Goal: Task Accomplishment & Management: Manage account settings

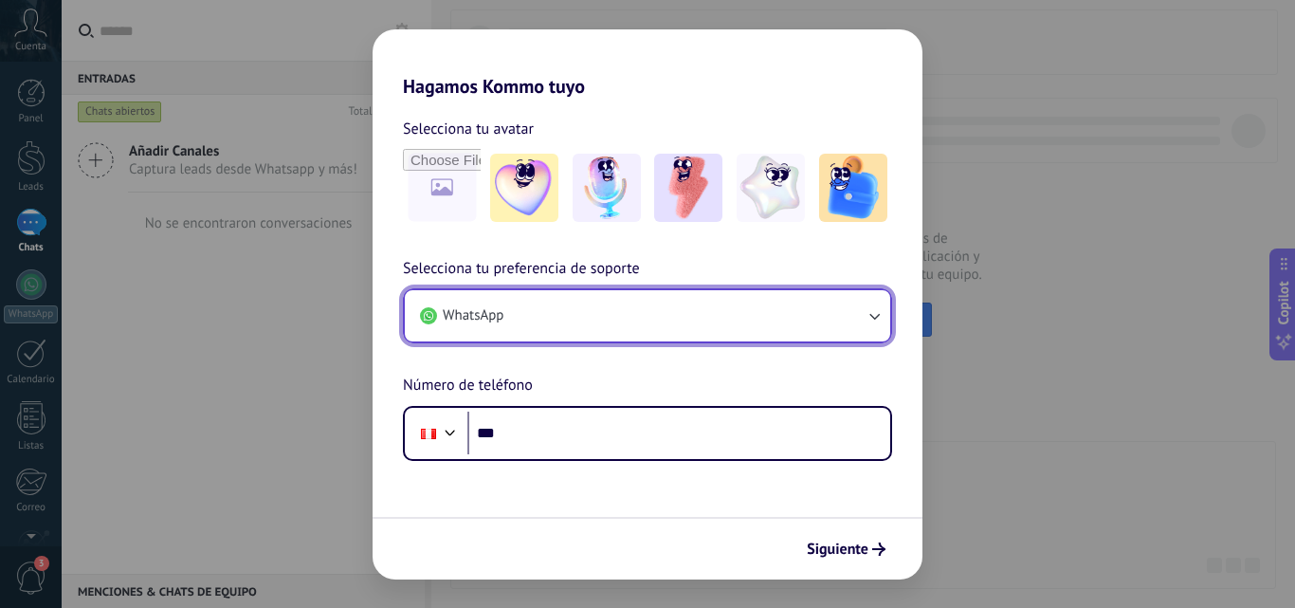
click at [879, 321] on icon "button" at bounding box center [874, 315] width 19 height 19
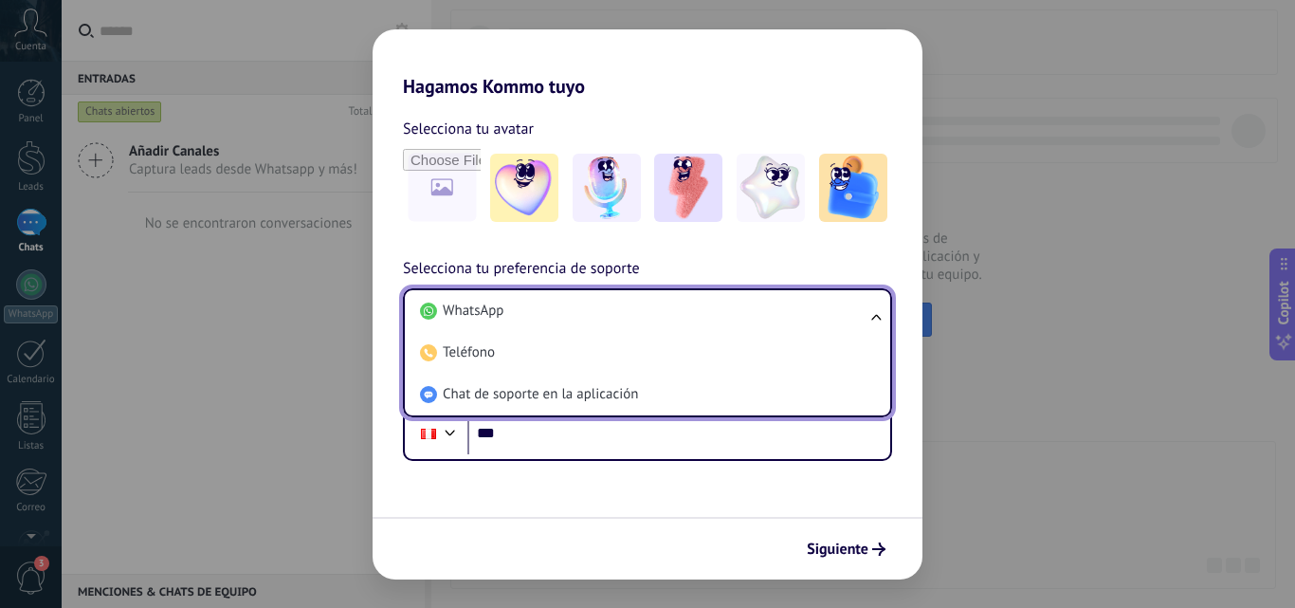
click at [879, 321] on ul "WhatsApp Teléfono Chat de soporte en la aplicación" at bounding box center [647, 352] width 489 height 129
click at [910, 235] on div "Selecciona tu avatar Selecciona tu preferencia de soporte WhatsApp WhatsApp Tel…" at bounding box center [648, 279] width 550 height 363
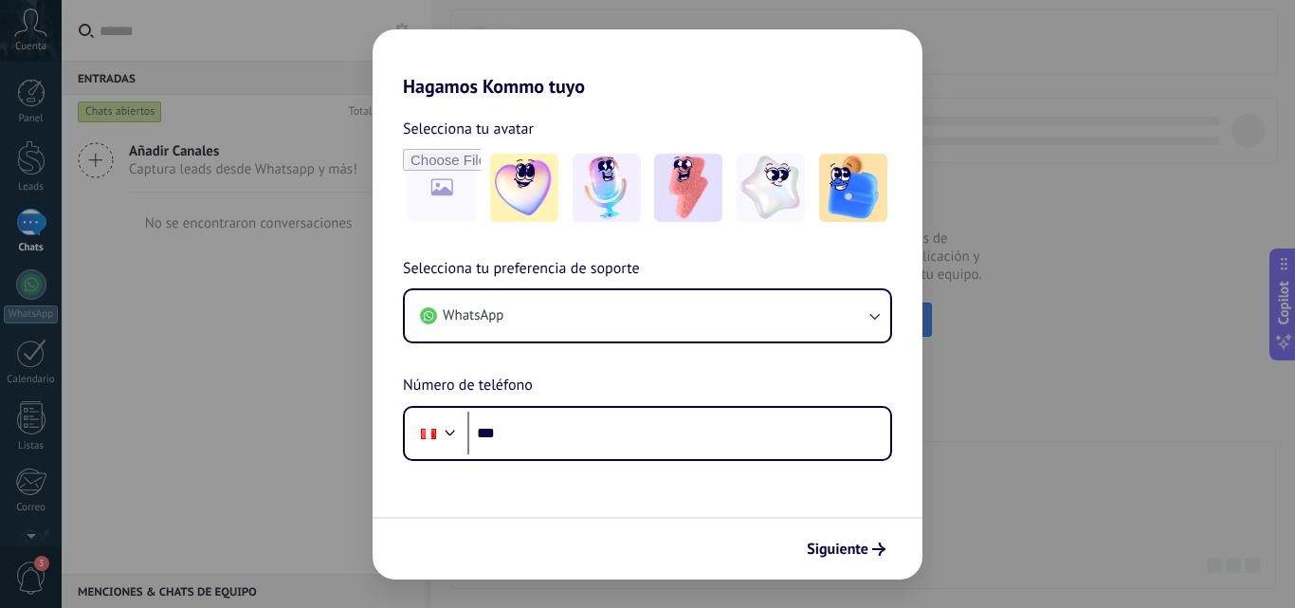
click at [1015, 282] on div "Hagamos Kommo tuyo Selecciona tu avatar Selecciona tu preferencia de soporte Wh…" at bounding box center [647, 304] width 1295 height 608
click at [841, 546] on span "Siguiente" at bounding box center [838, 548] width 62 height 13
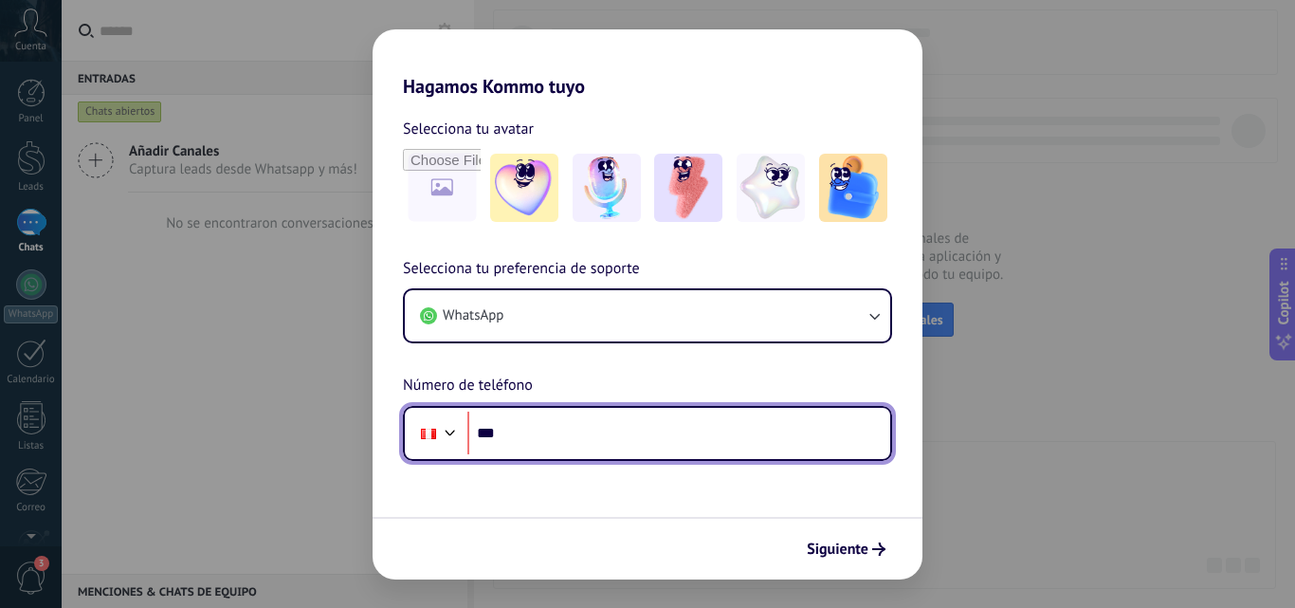
type textarea "***"
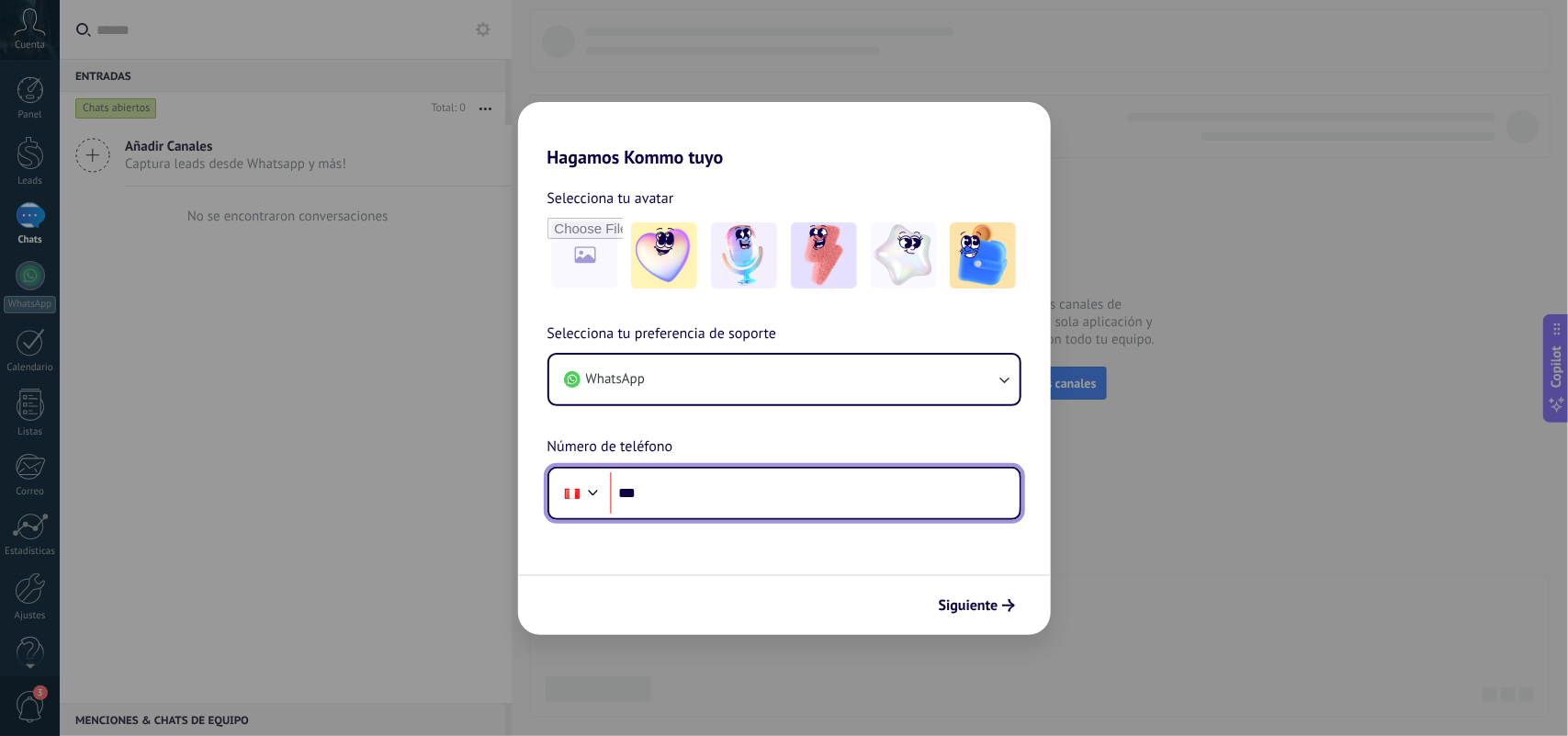
scroll to position [16, 0]
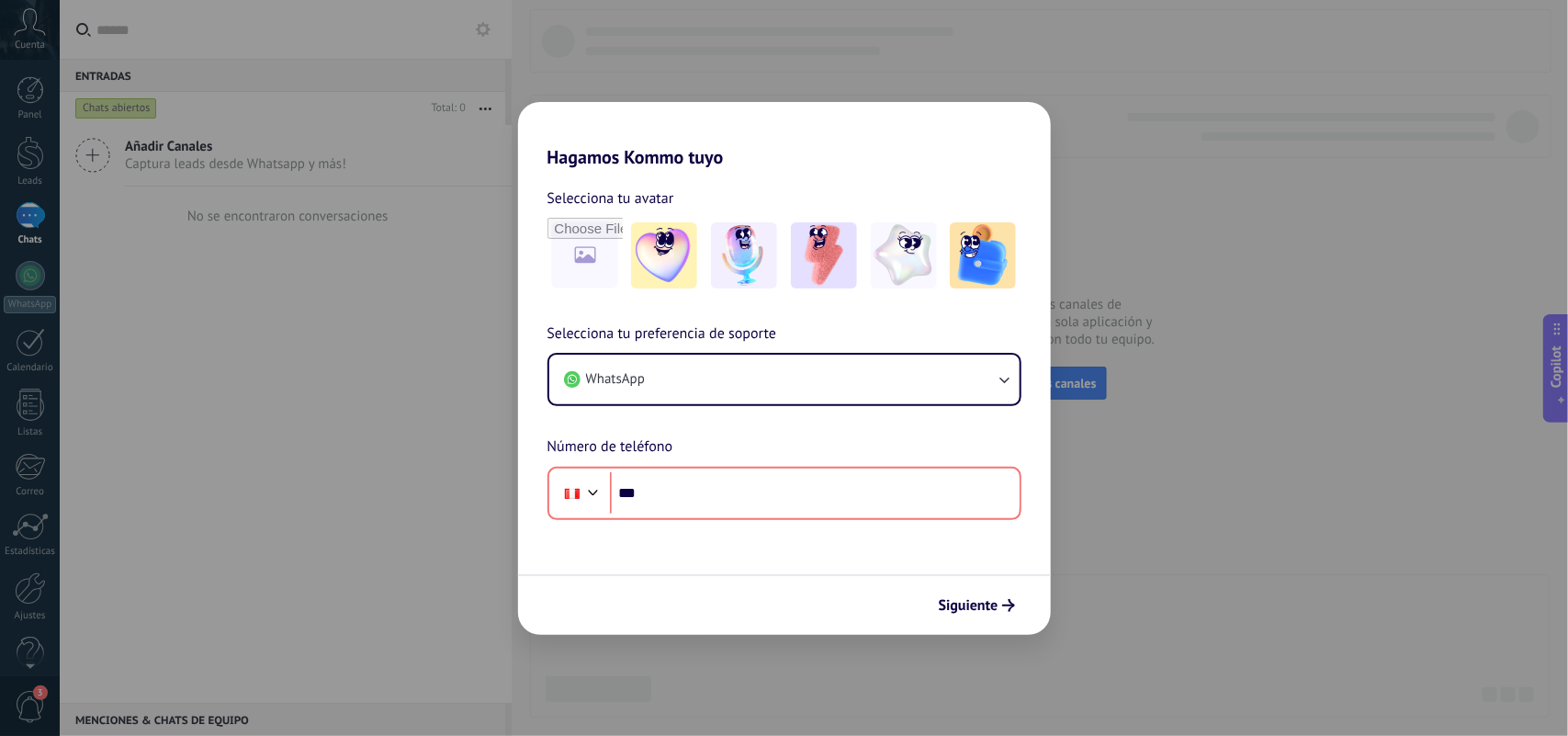
drag, startPoint x: 1250, startPoint y: 22, endPoint x: 516, endPoint y: 288, distance: 780.7
click at [516, 288] on div "Hagamos Kommo tuyo Selecciona tu avatar Selecciona tu preferencia de soporte Wh…" at bounding box center [784, 368] width 1568 height 736
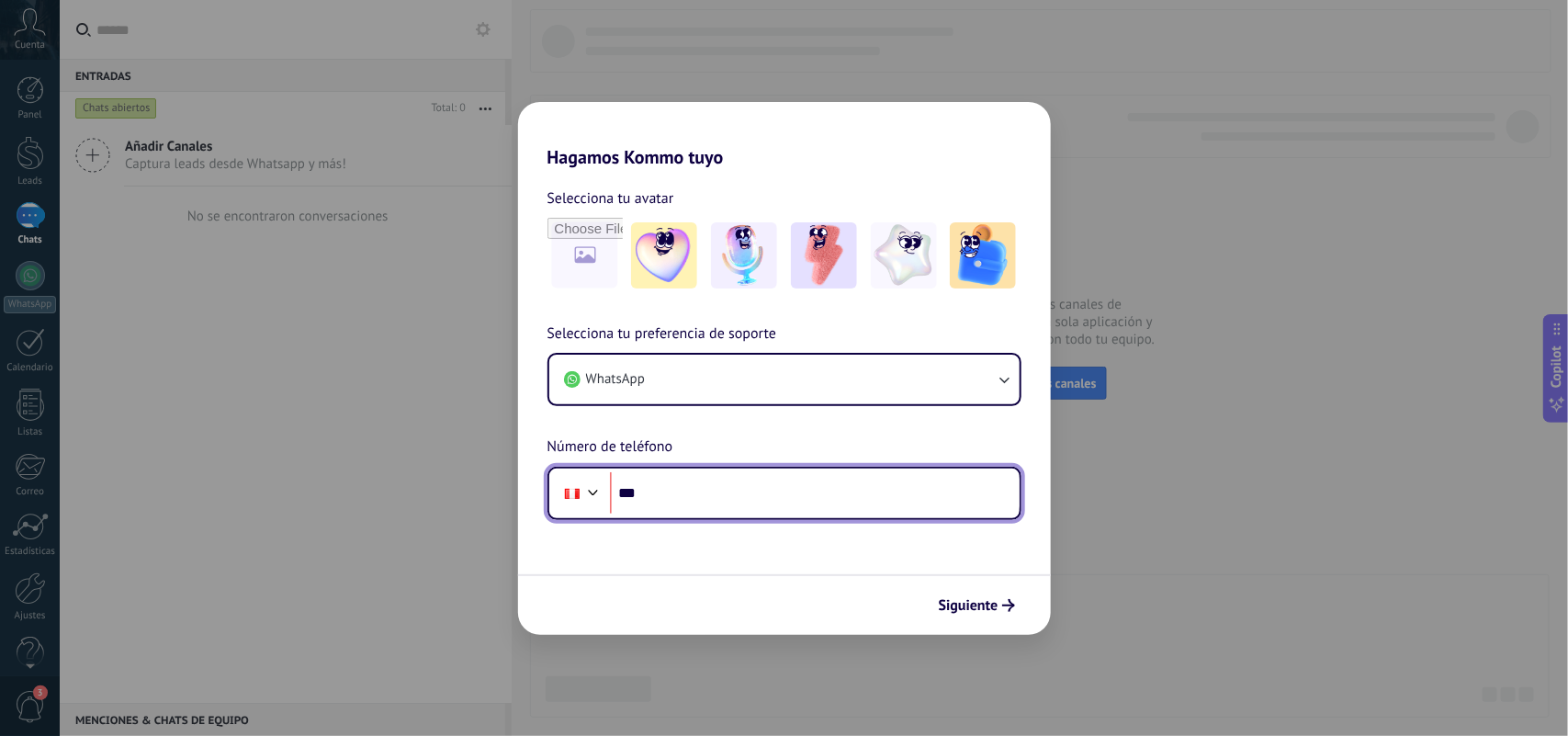
click at [692, 499] on input "***" at bounding box center [815, 493] width 410 height 43
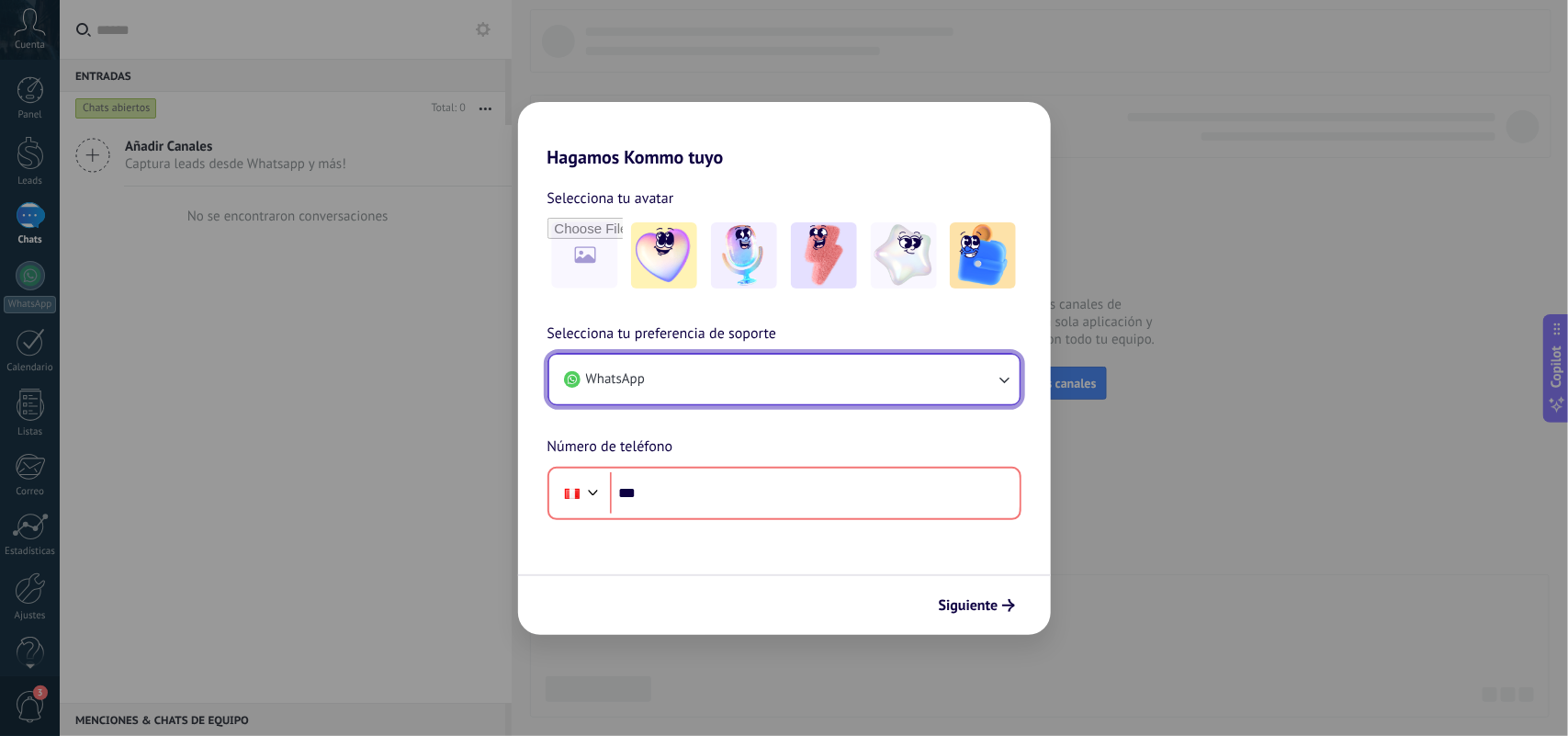
click at [810, 363] on button "WhatsApp" at bounding box center [784, 379] width 471 height 49
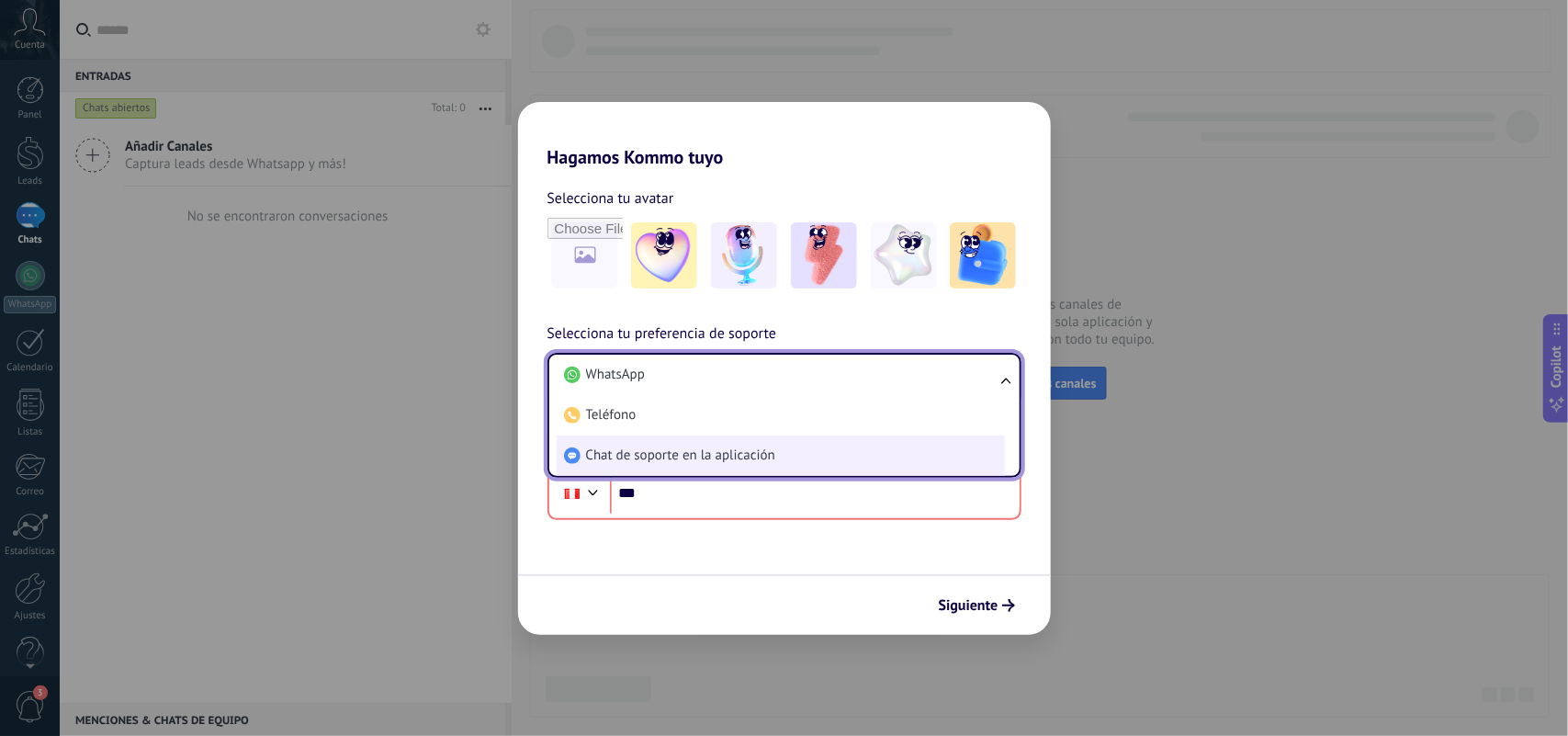
click at [686, 461] on span "Chat de soporte en la aplicación" at bounding box center [680, 455] width 189 height 18
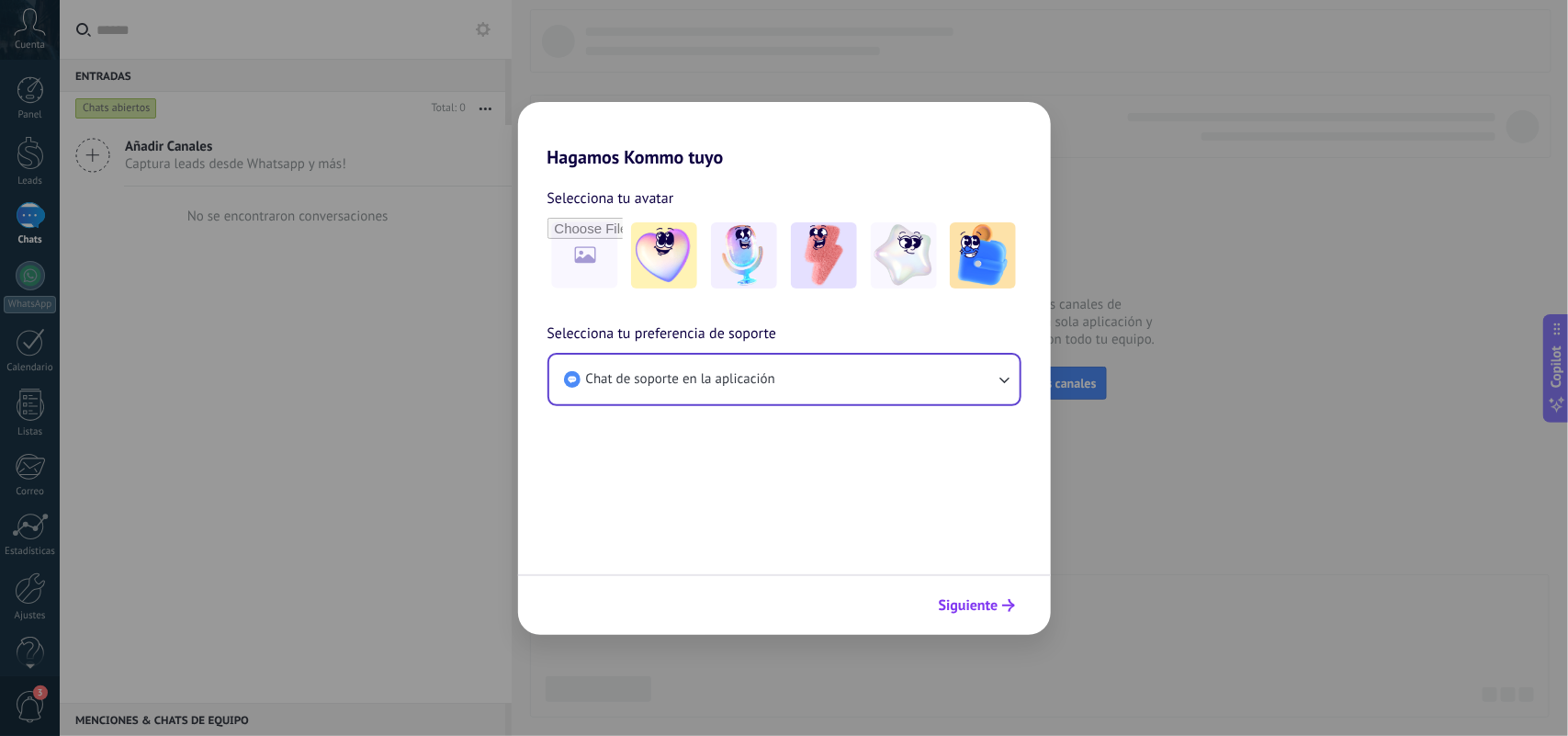
click at [988, 588] on span "Siguiente" at bounding box center [968, 604] width 60 height 13
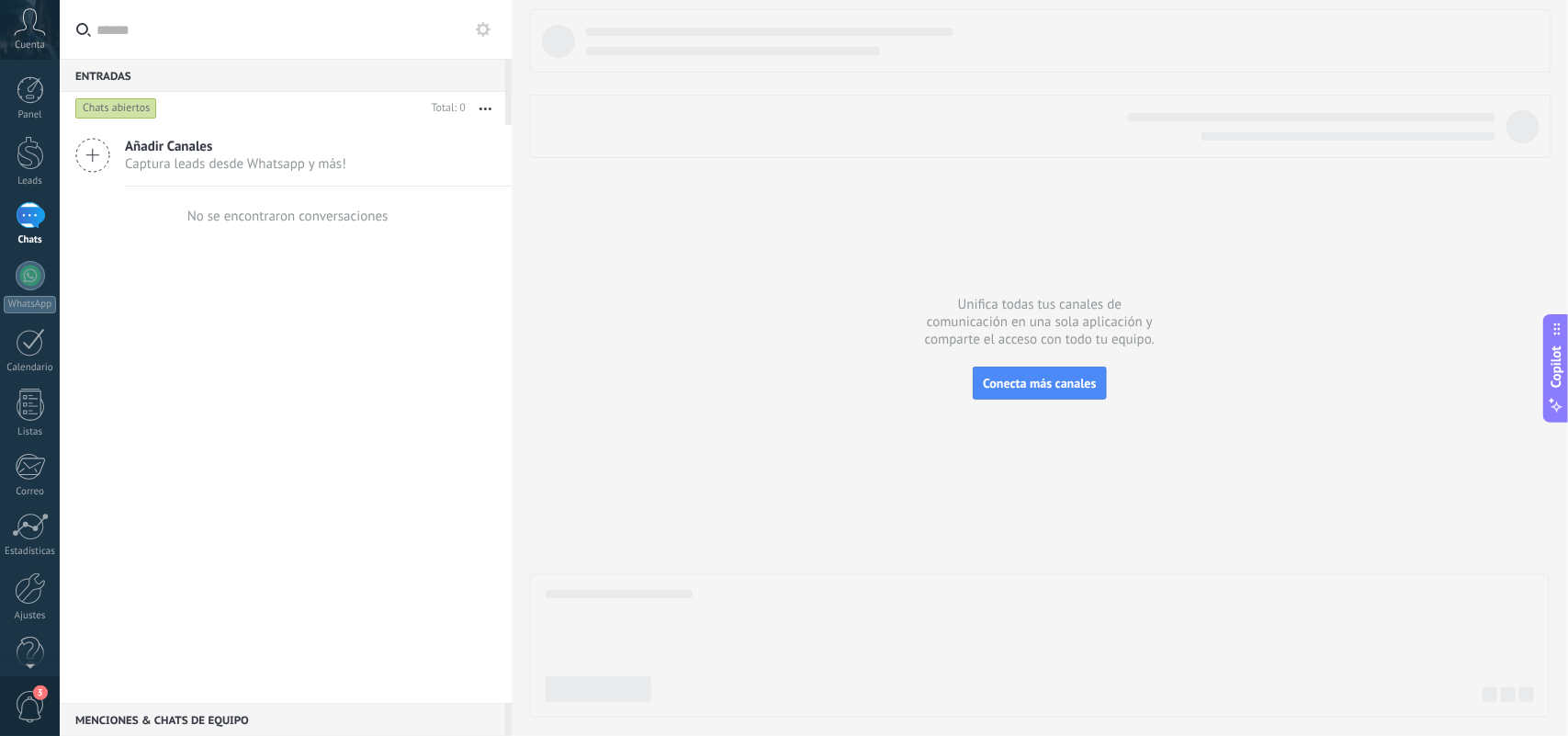
click at [27, 84] on div at bounding box center [30, 90] width 27 height 27
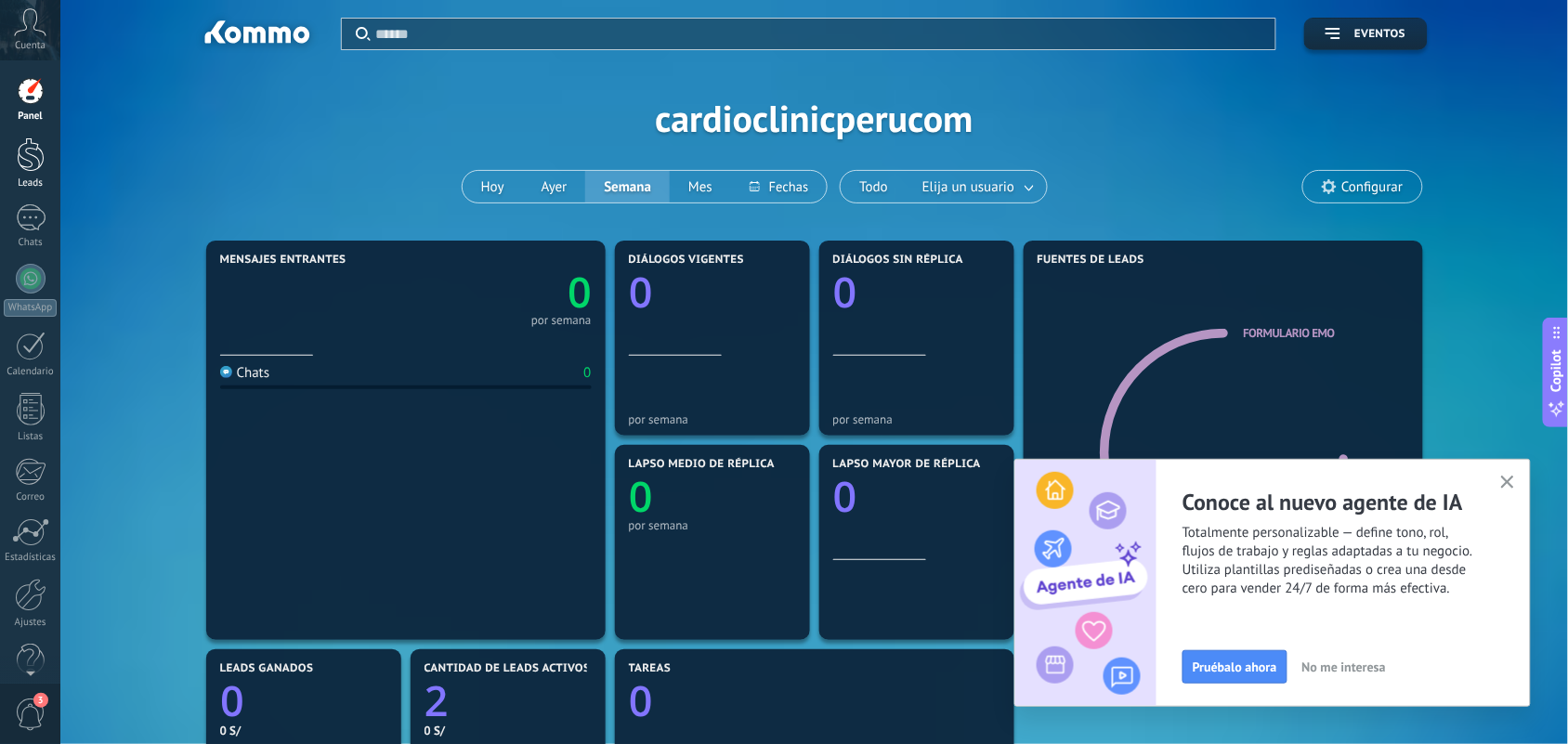
click at [32, 163] on div at bounding box center [30, 154] width 27 height 34
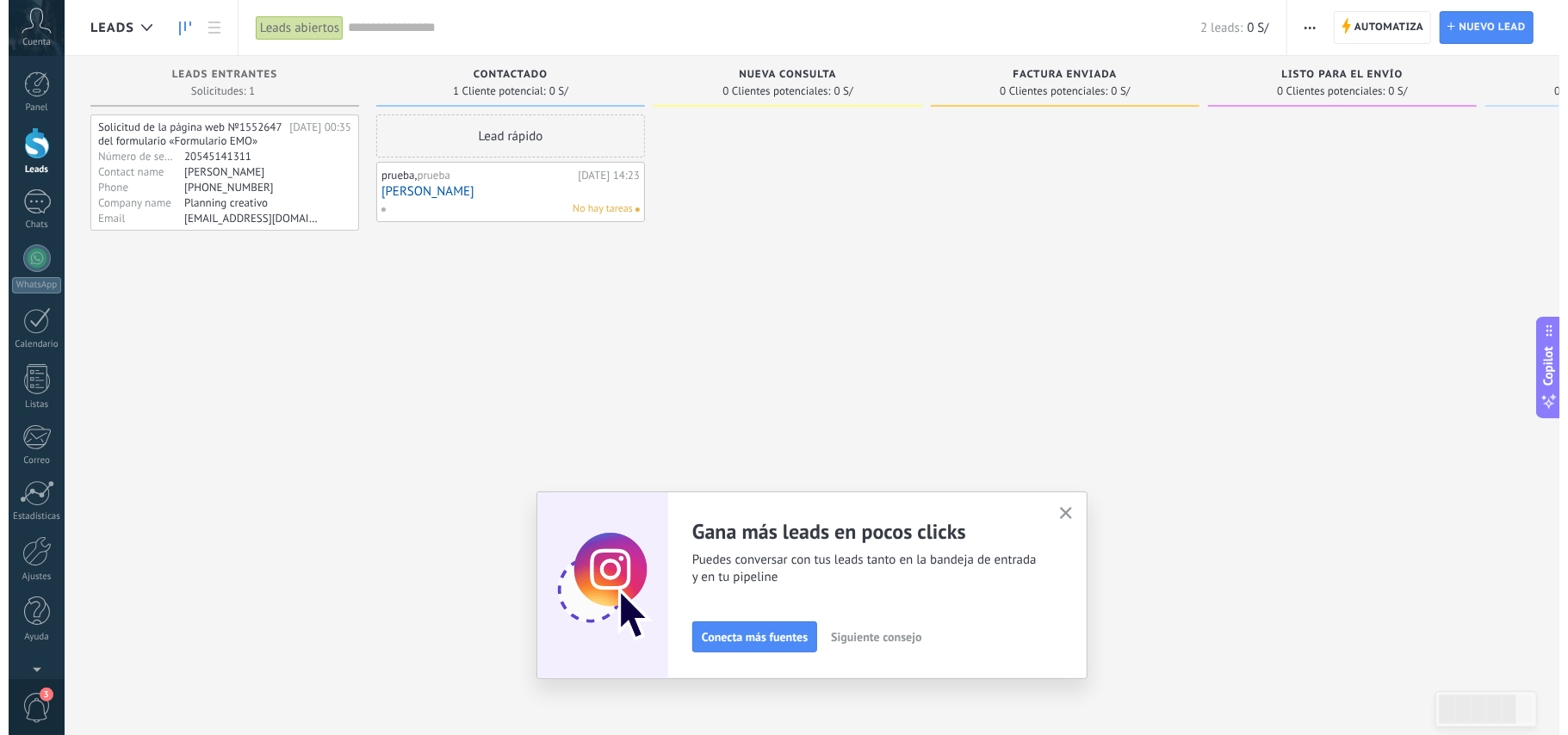
scroll to position [15, 0]
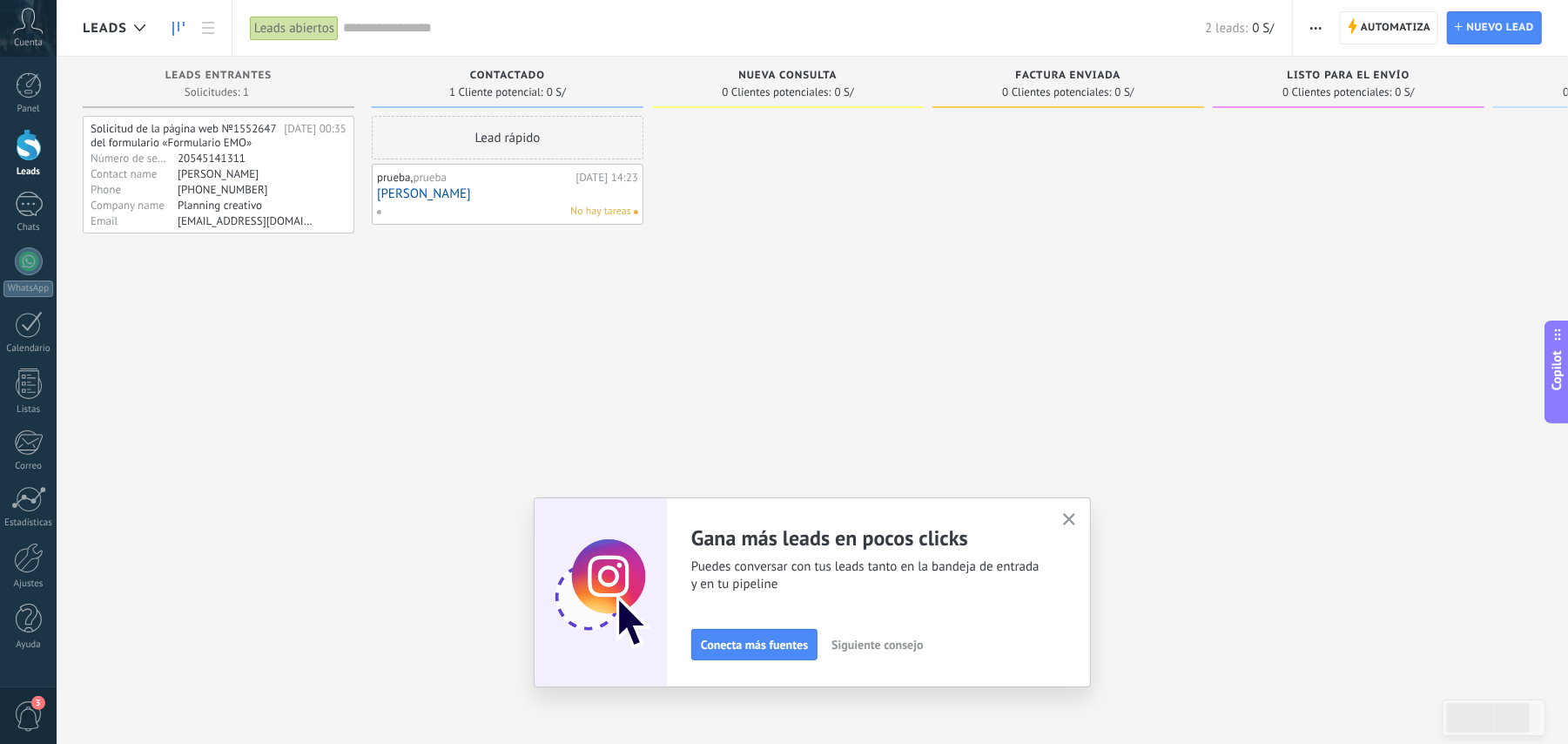
drag, startPoint x: 1485, startPoint y: 5, endPoint x: 179, endPoint y: 26, distance: 1306.2
click at [177, 26] on use at bounding box center [178, 28] width 12 height 14
click at [211, 28] on icon at bounding box center [207, 28] width 12 height 12
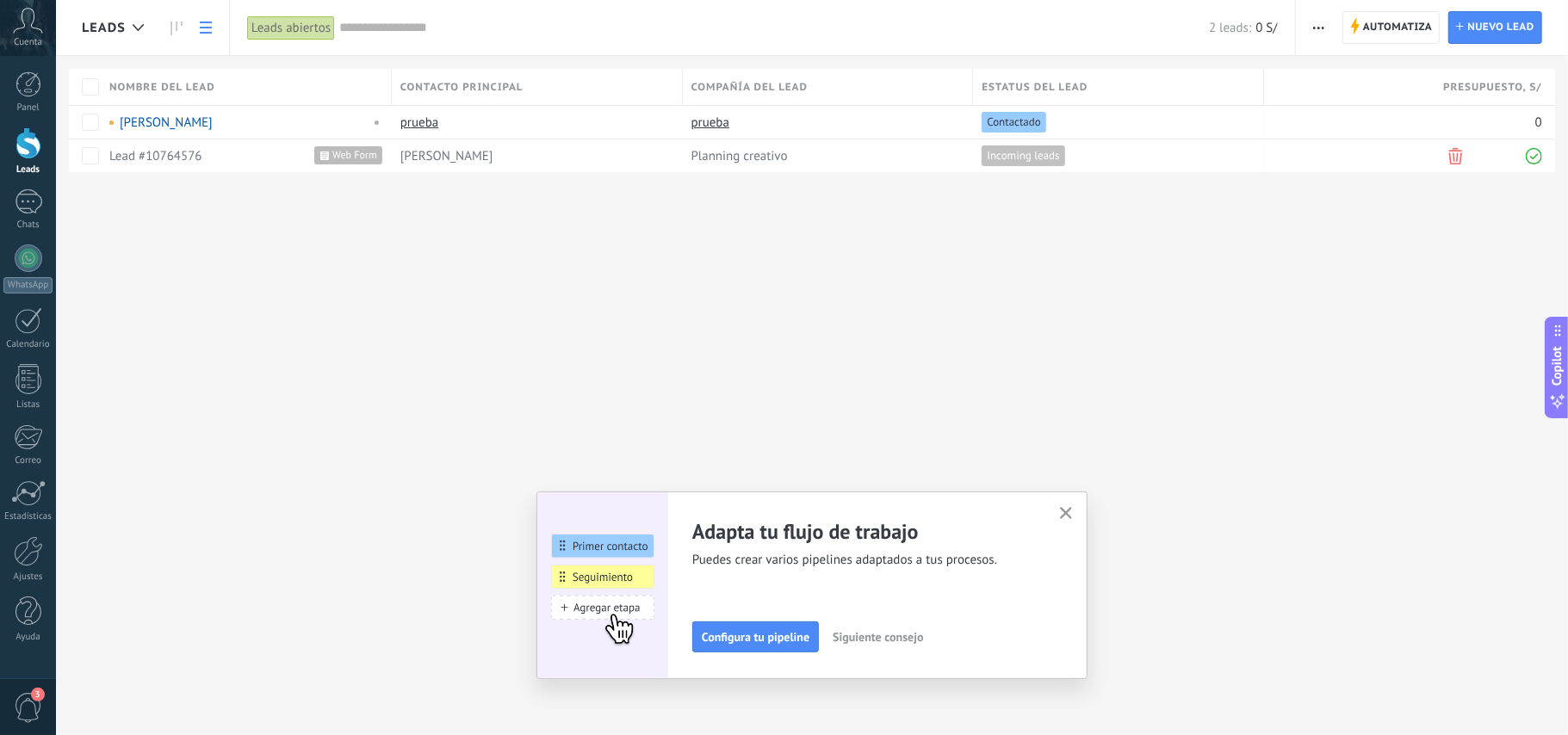
click at [182, 29] on link at bounding box center [176, 27] width 29 height 34
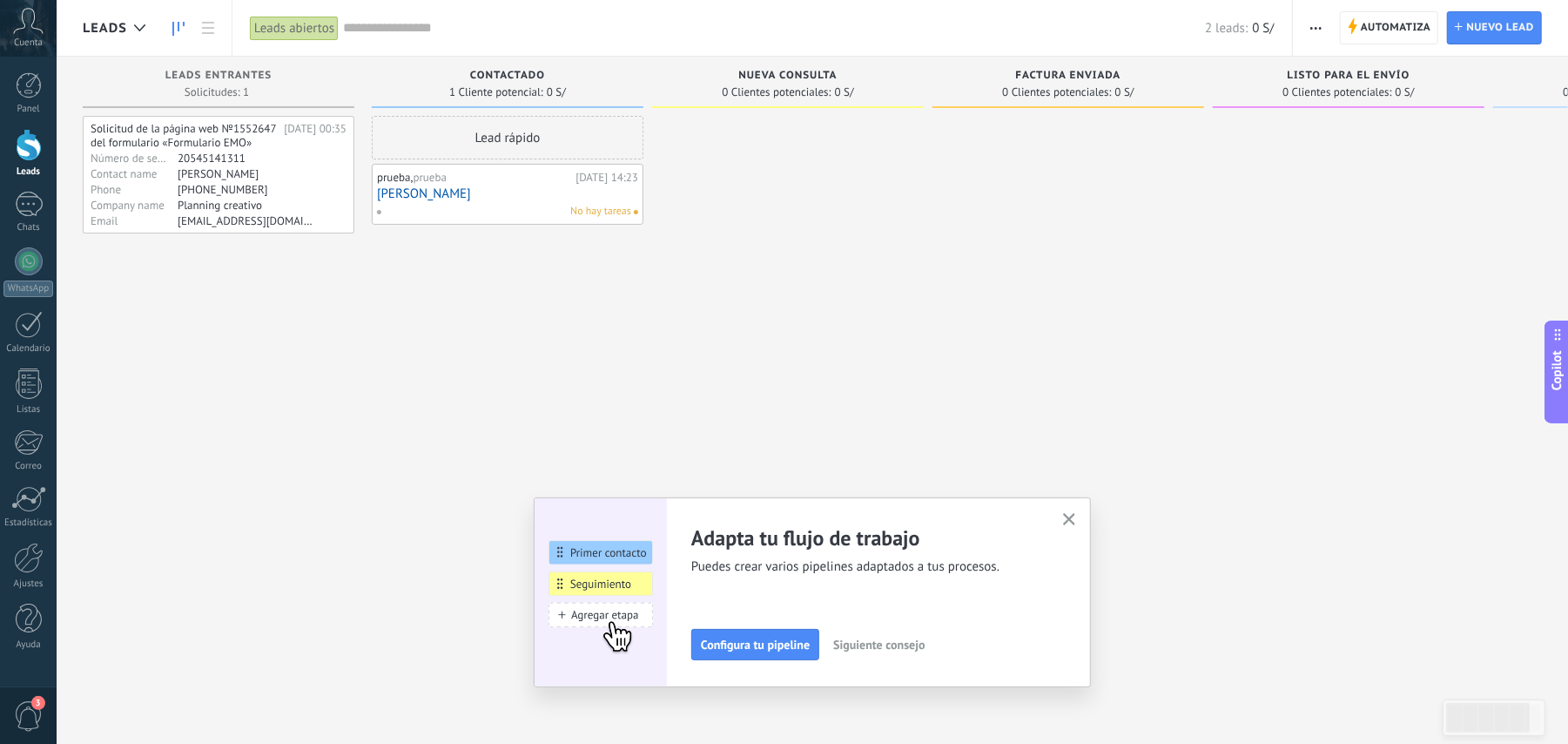
click at [528, 80] on span "Contactado" at bounding box center [508, 75] width 75 height 12
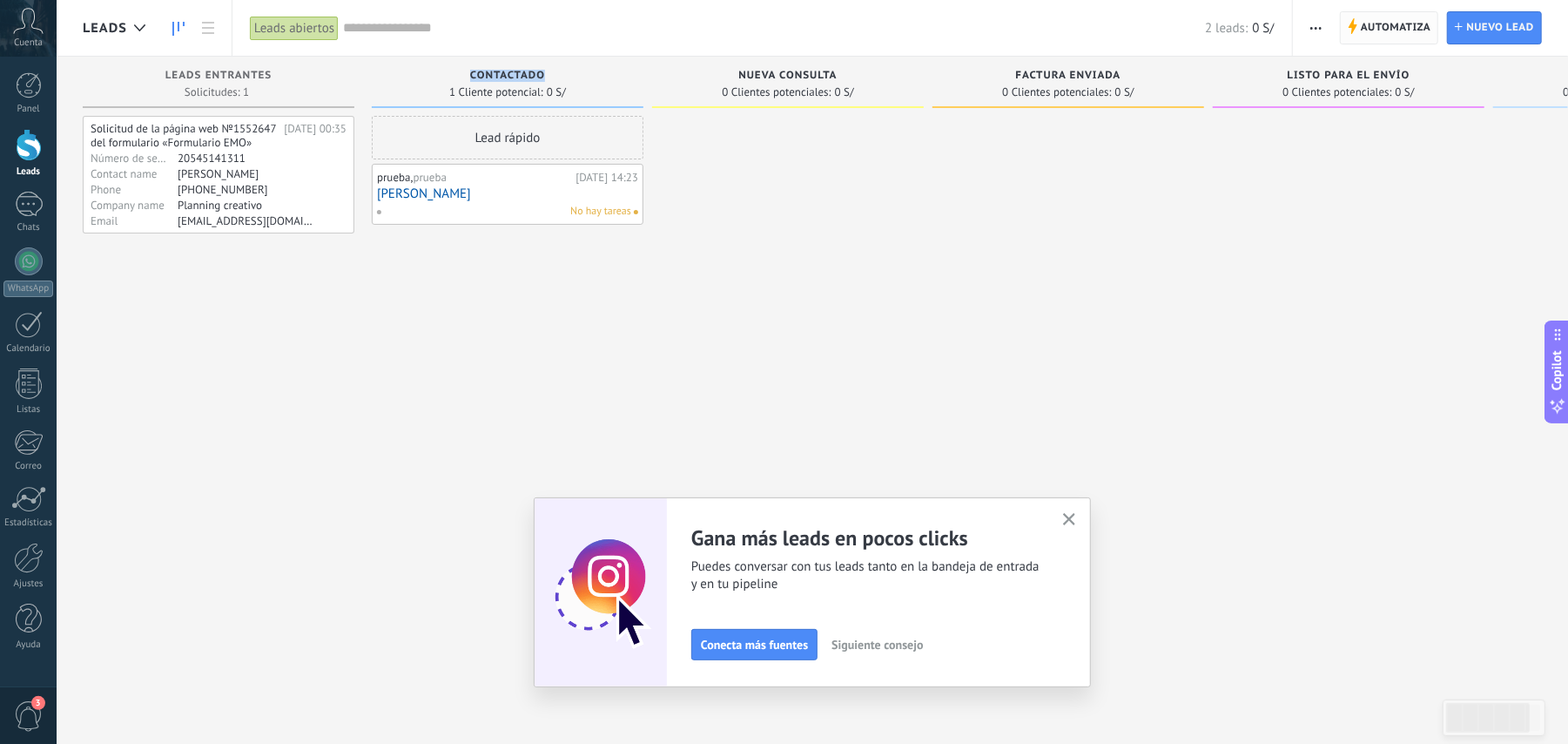
click at [1189, 33] on span "Automatiza" at bounding box center [1395, 28] width 71 height 31
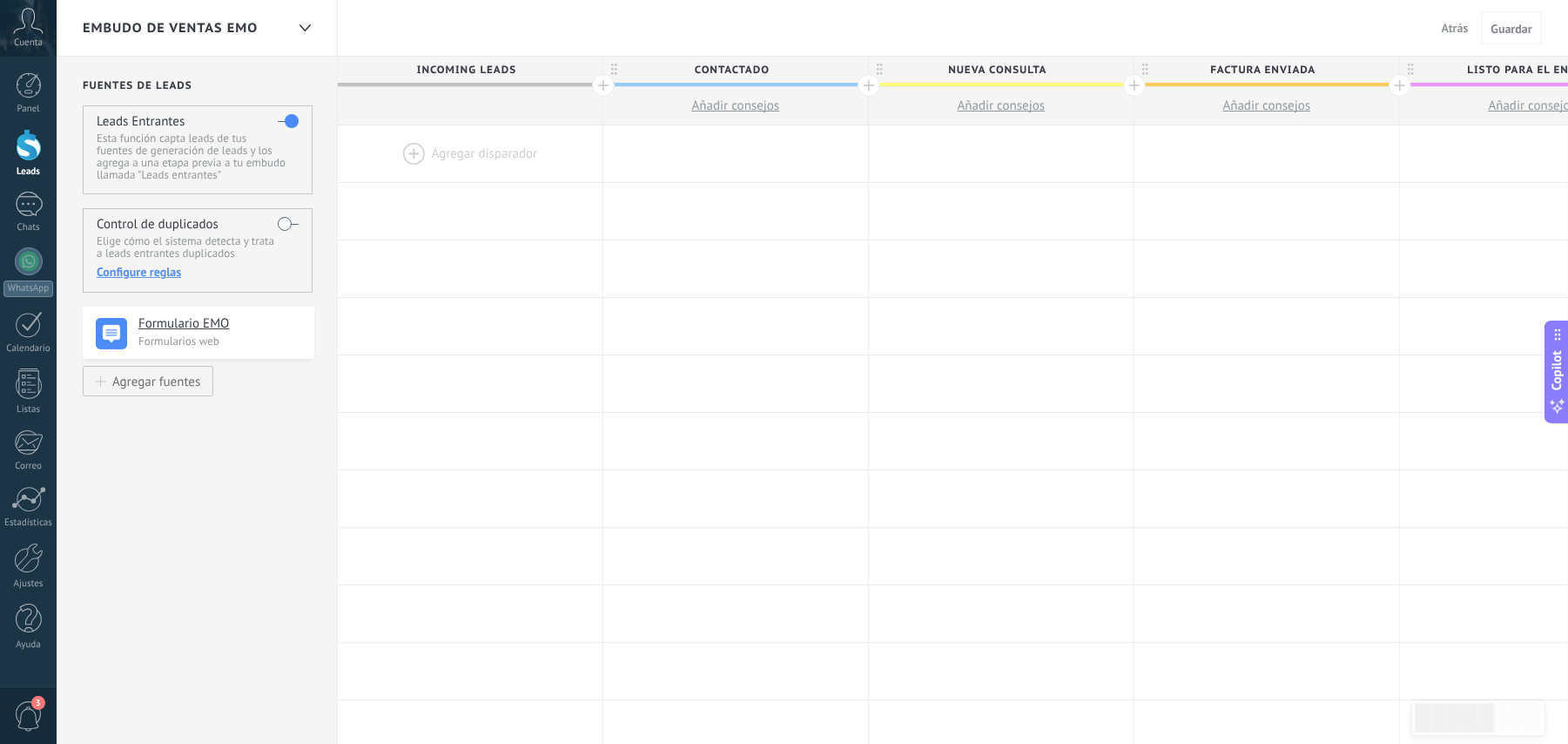
click at [497, 70] on span "Incoming leads" at bounding box center [465, 70] width 256 height 27
click at [767, 68] on span "Contactado" at bounding box center [731, 70] width 256 height 27
click at [777, 70] on span "Contactado" at bounding box center [731, 70] width 256 height 27
click at [774, 68] on input "**********" at bounding box center [731, 70] width 230 height 26
type input "*"
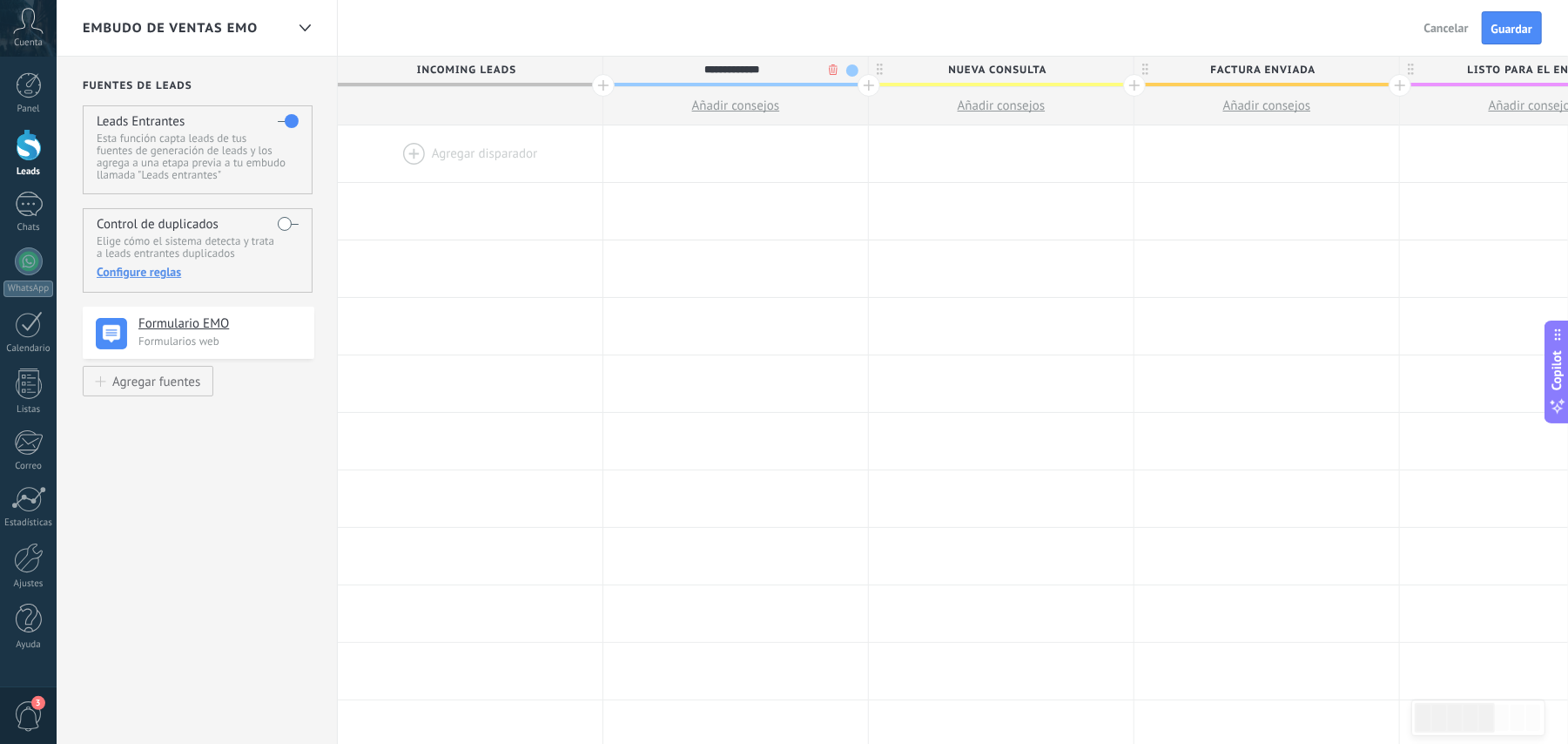
type input "**********"
click at [980, 72] on span "Nueva consulta" at bounding box center [996, 70] width 256 height 27
click at [984, 72] on span "Nueva consulta" at bounding box center [996, 70] width 256 height 27
drag, startPoint x: 1048, startPoint y: 71, endPoint x: 948, endPoint y: 70, distance: 100.0
click at [948, 70] on input "**********" at bounding box center [997, 70] width 230 height 26
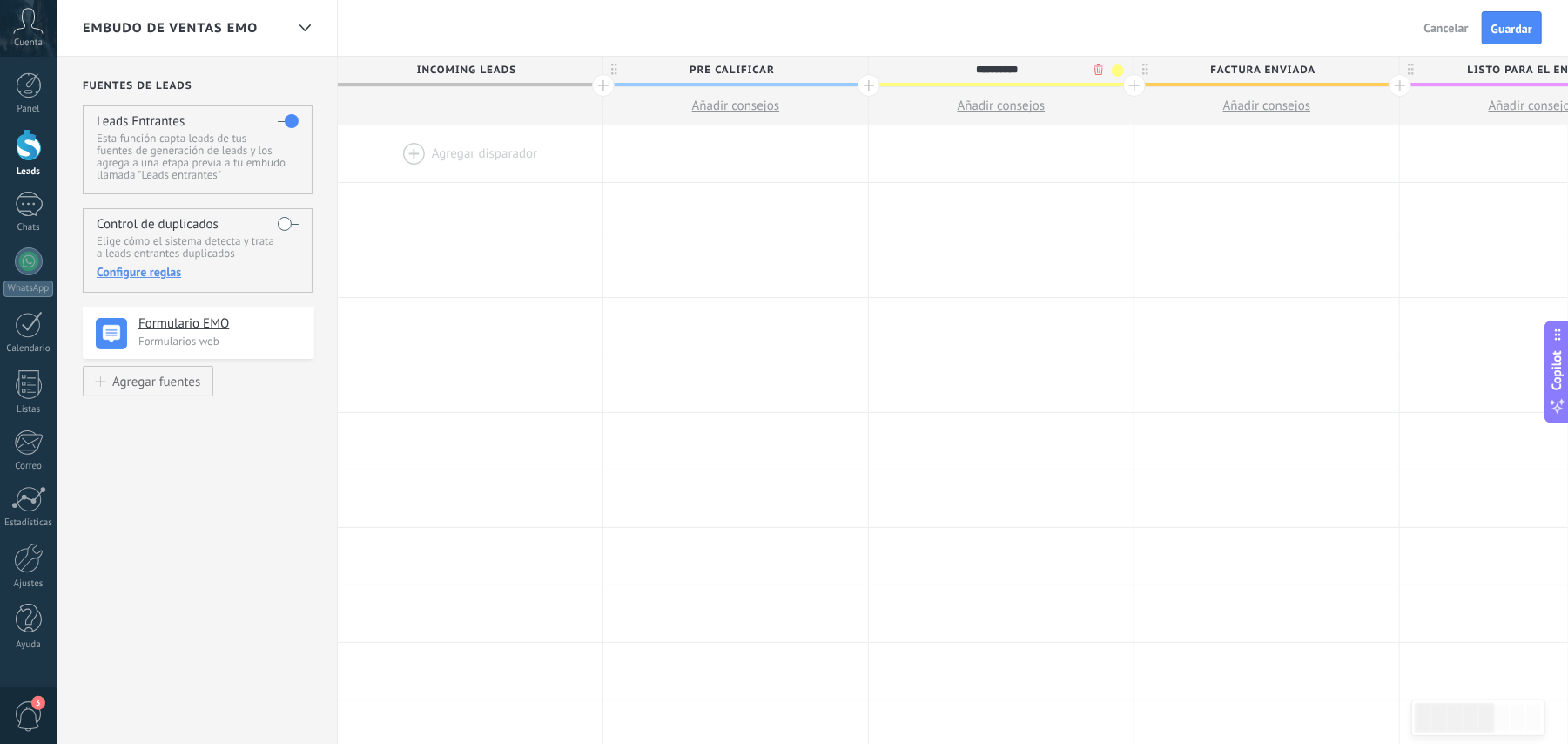
type input "**********"
click at [31, 87] on div at bounding box center [28, 85] width 26 height 26
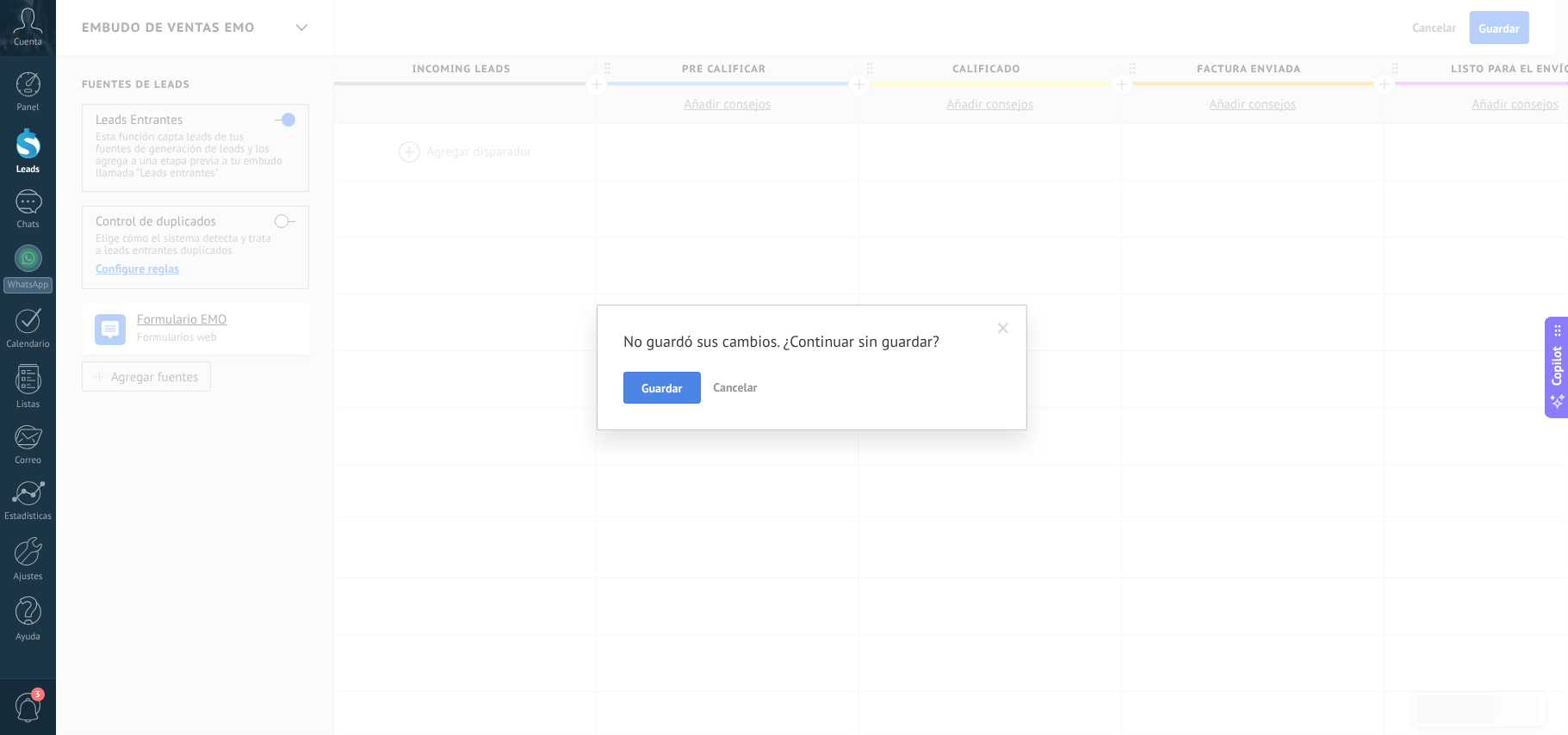
click at [678, 390] on span "Guardar" at bounding box center [662, 387] width 41 height 12
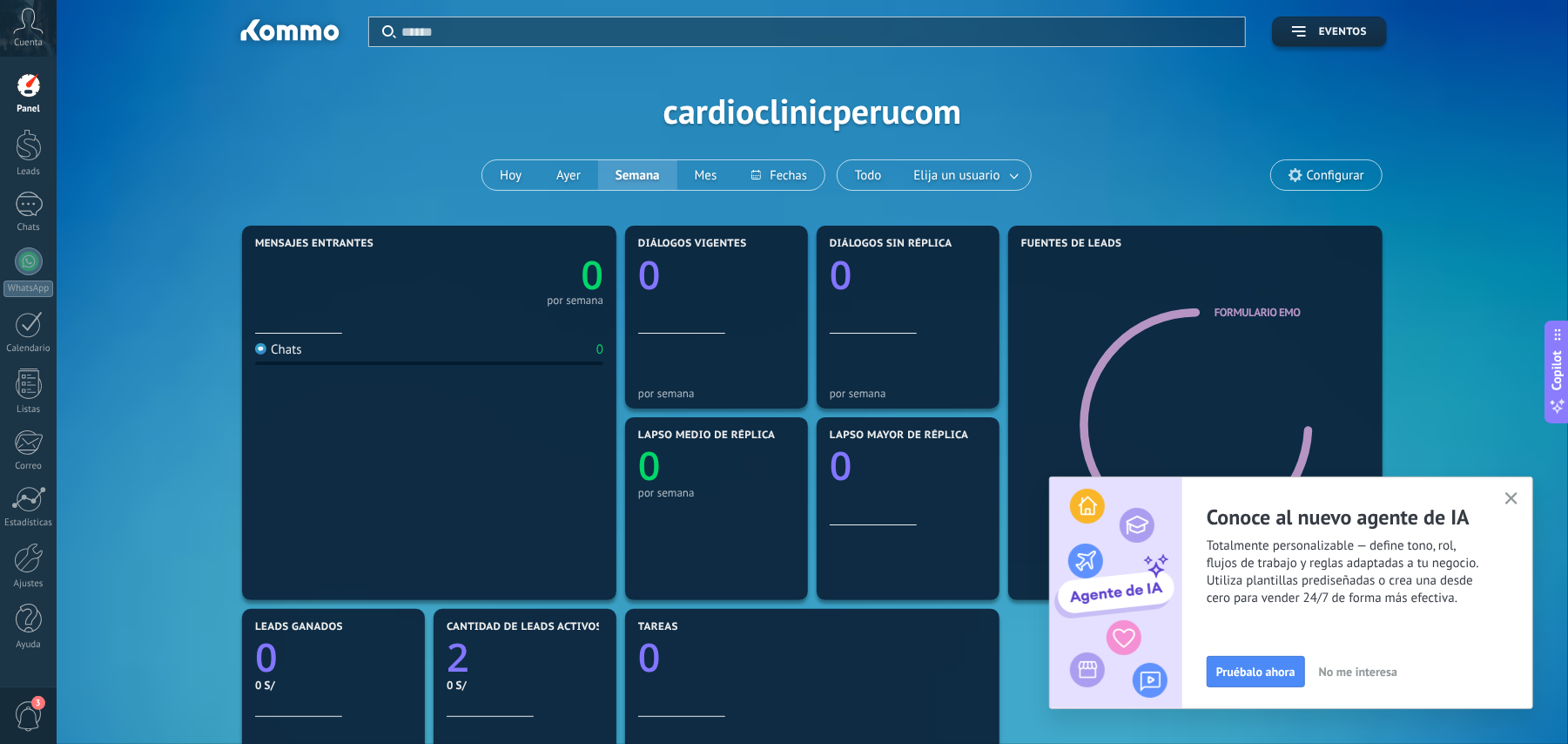
click at [1189, 492] on icon "button" at bounding box center [1512, 499] width 13 height 13
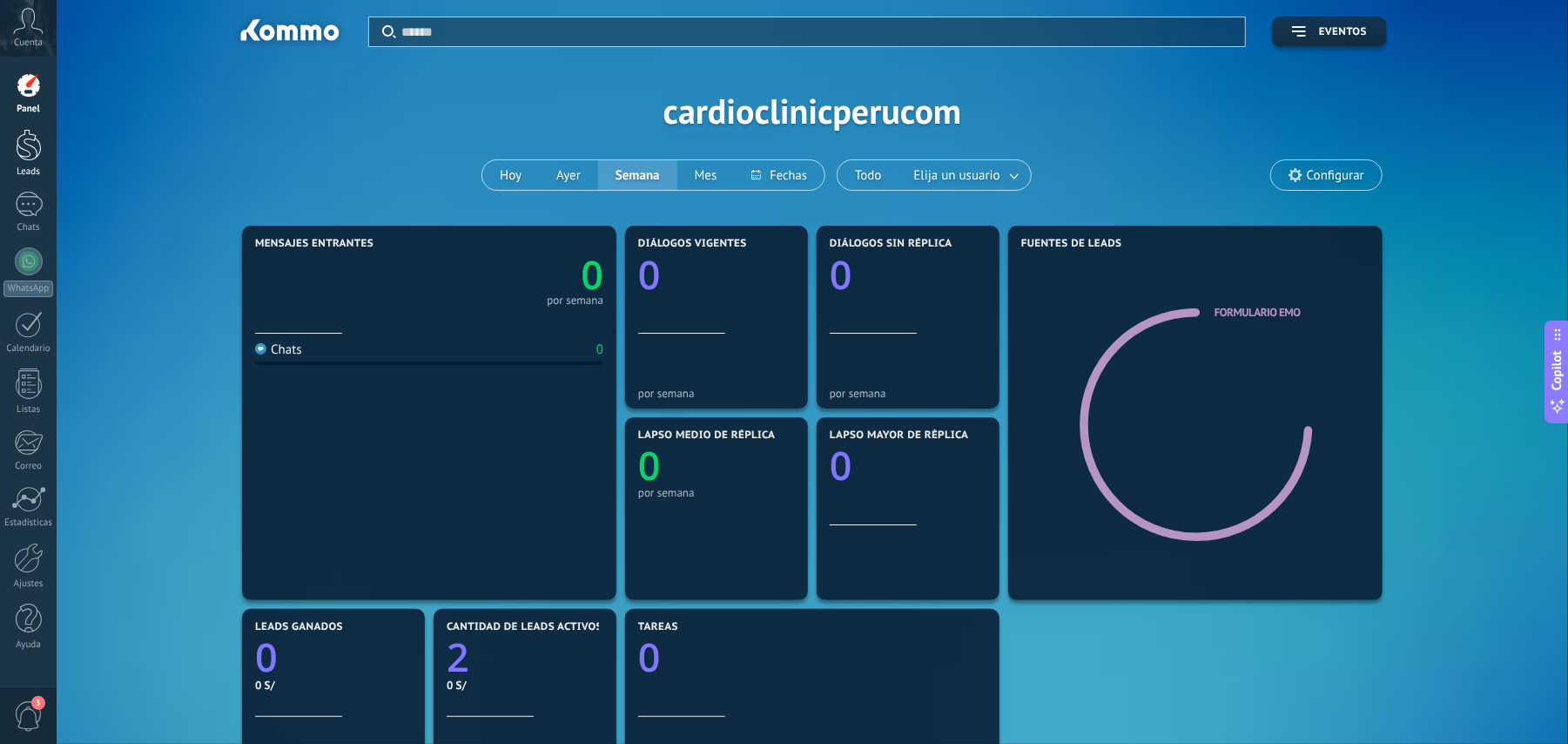
click at [26, 152] on div at bounding box center [28, 144] width 26 height 32
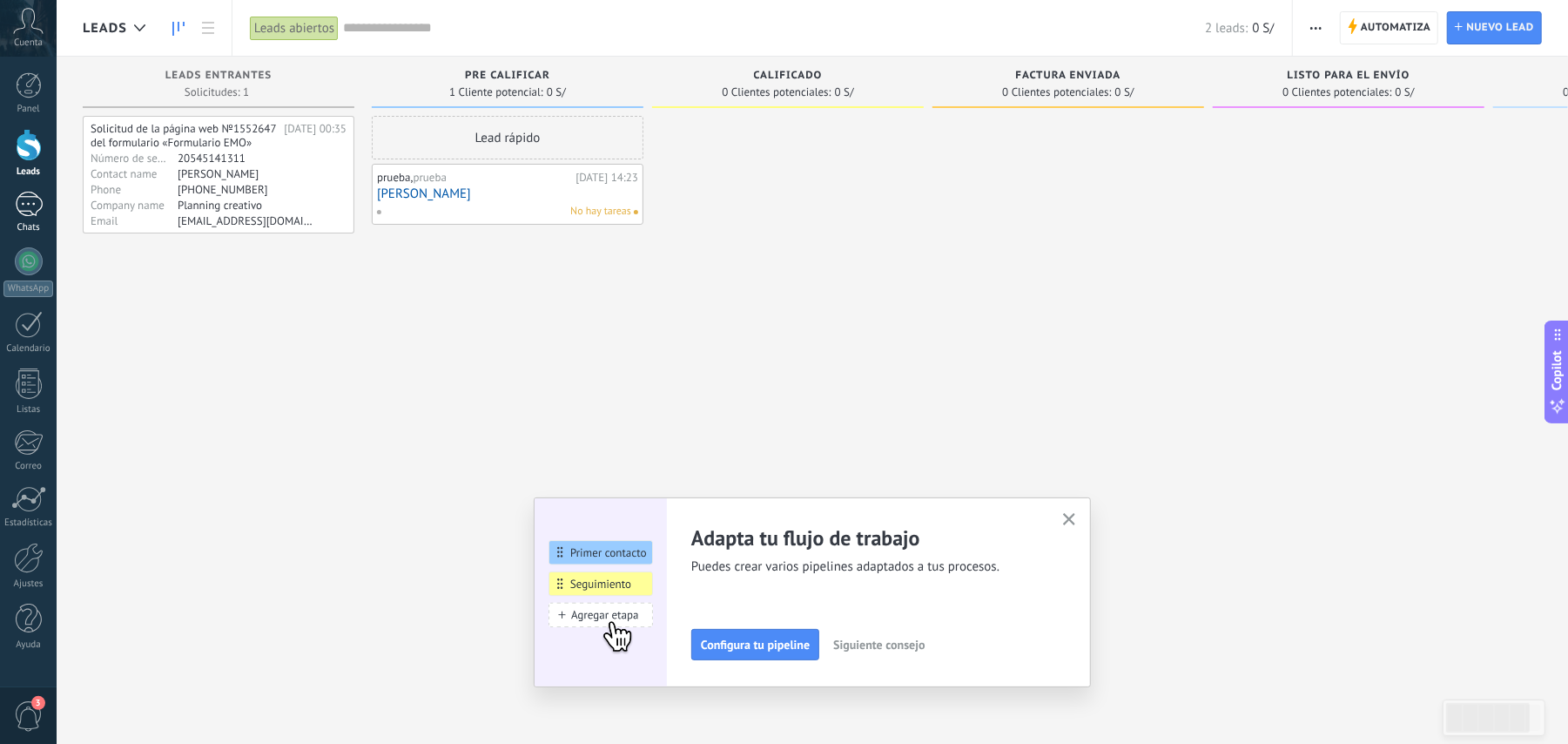
click at [26, 202] on div at bounding box center [28, 205] width 28 height 26
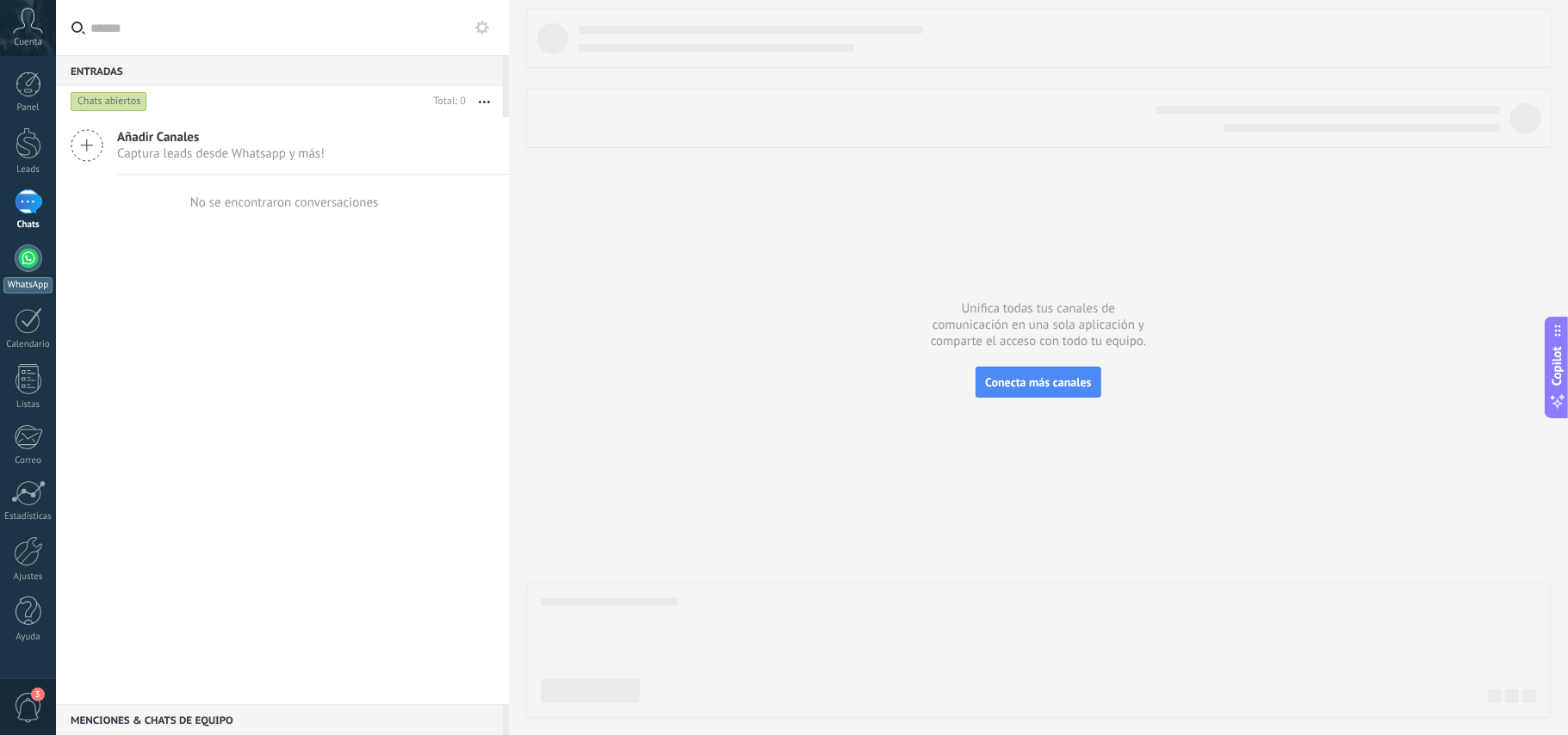
click at [33, 259] on div at bounding box center [28, 258] width 27 height 27
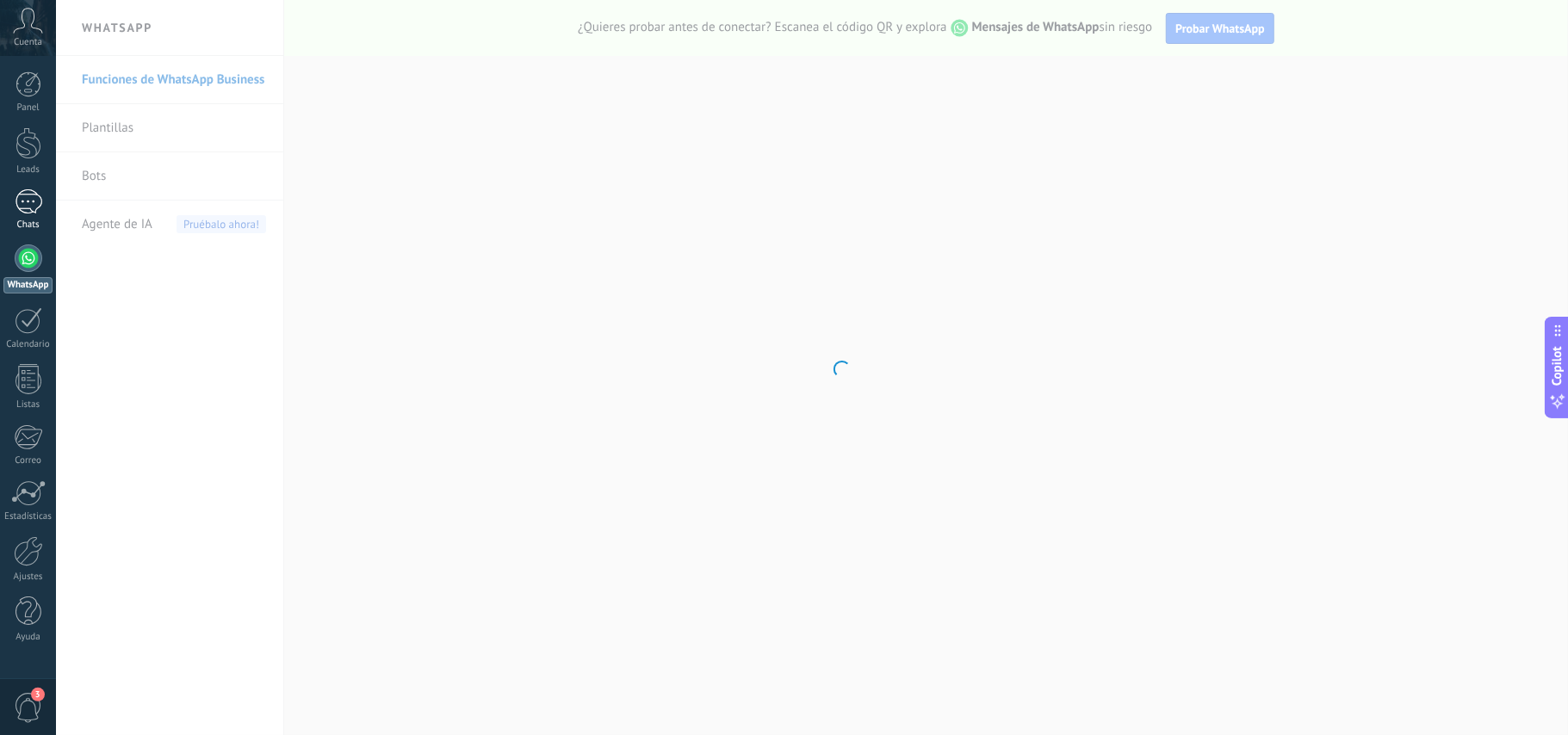
click at [27, 208] on div at bounding box center [28, 202] width 27 height 25
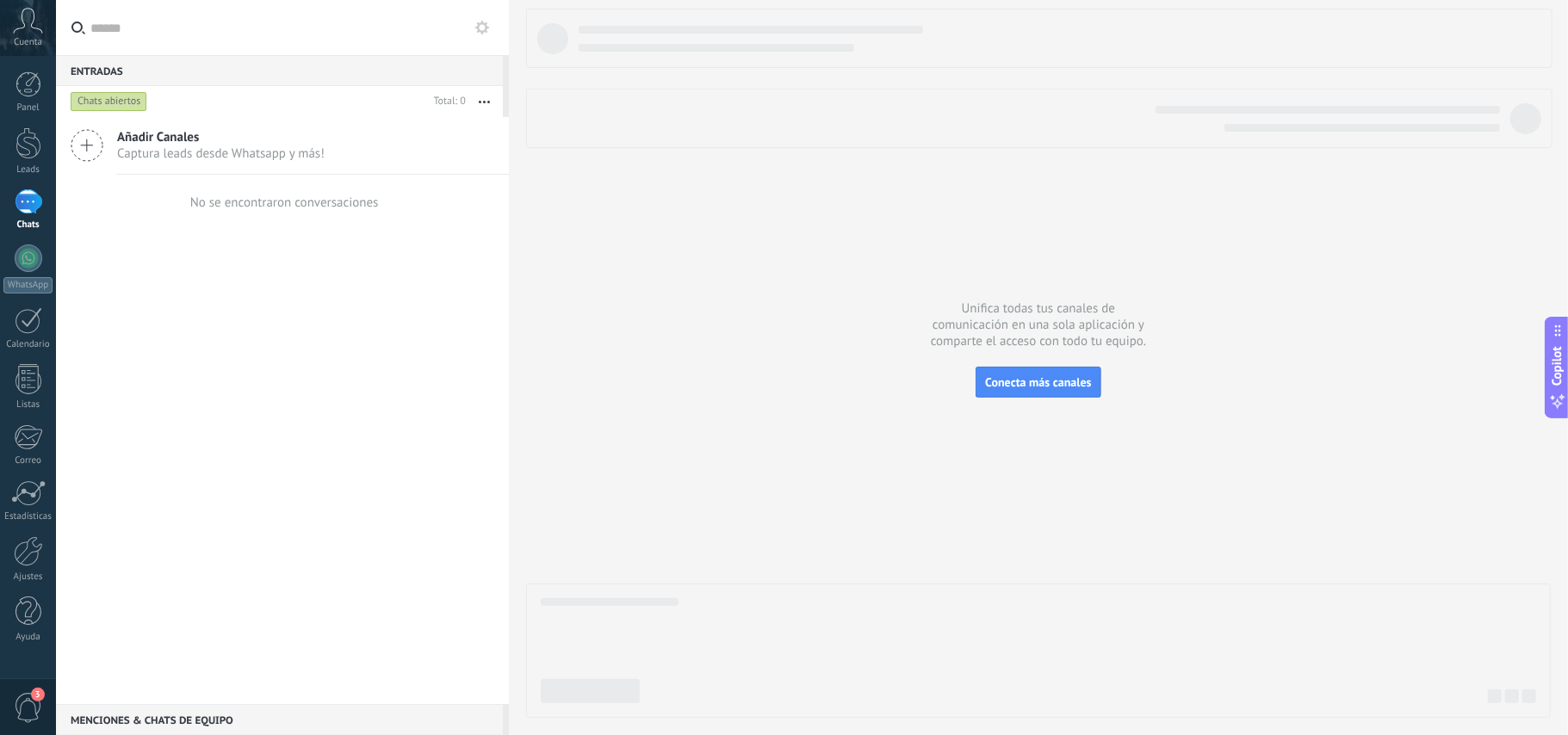
click at [181, 149] on span "Captura leads desde Whatsapp y más!" at bounding box center [221, 153] width 208 height 16
